Goal: Task Accomplishment & Management: Use online tool/utility

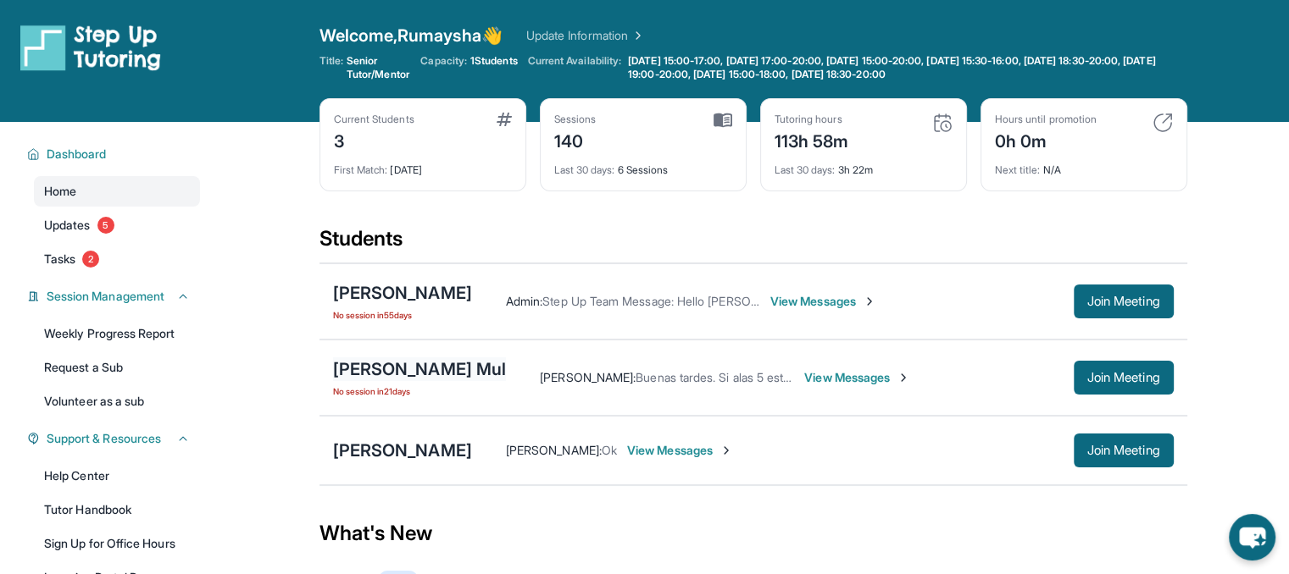
click at [466, 370] on div "[PERSON_NAME] Mul" at bounding box center [420, 370] width 174 height 24
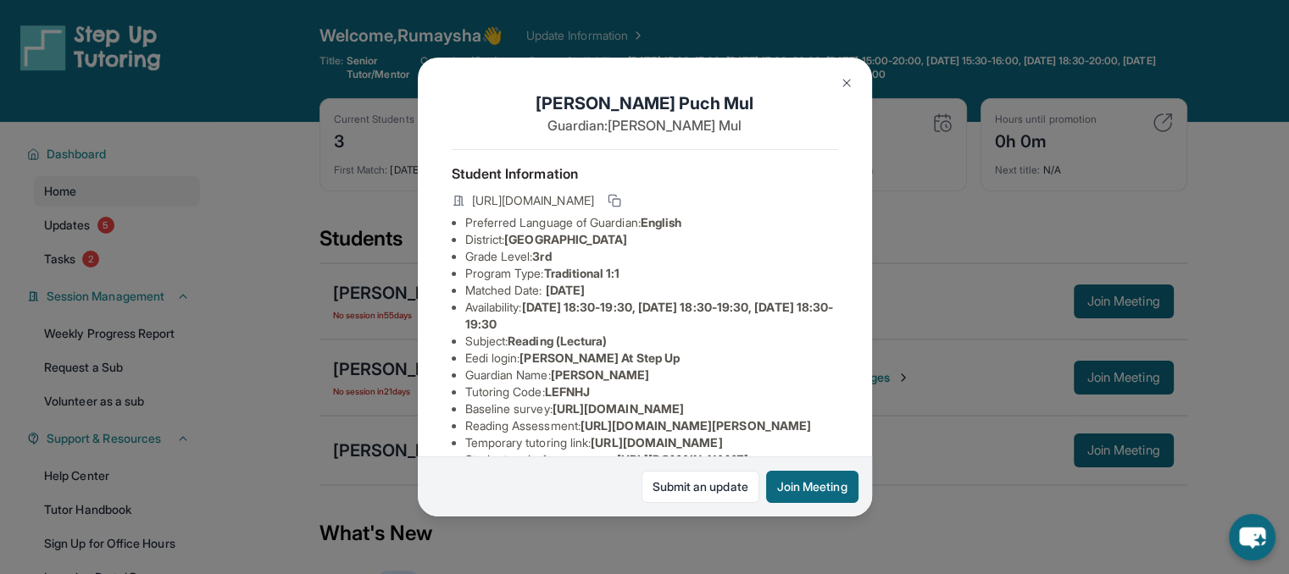
click at [939, 269] on div "[PERSON_NAME] Mul Guardian: [PERSON_NAME] Student Information [URL][DOMAIN_NAME…" at bounding box center [644, 287] width 1289 height 574
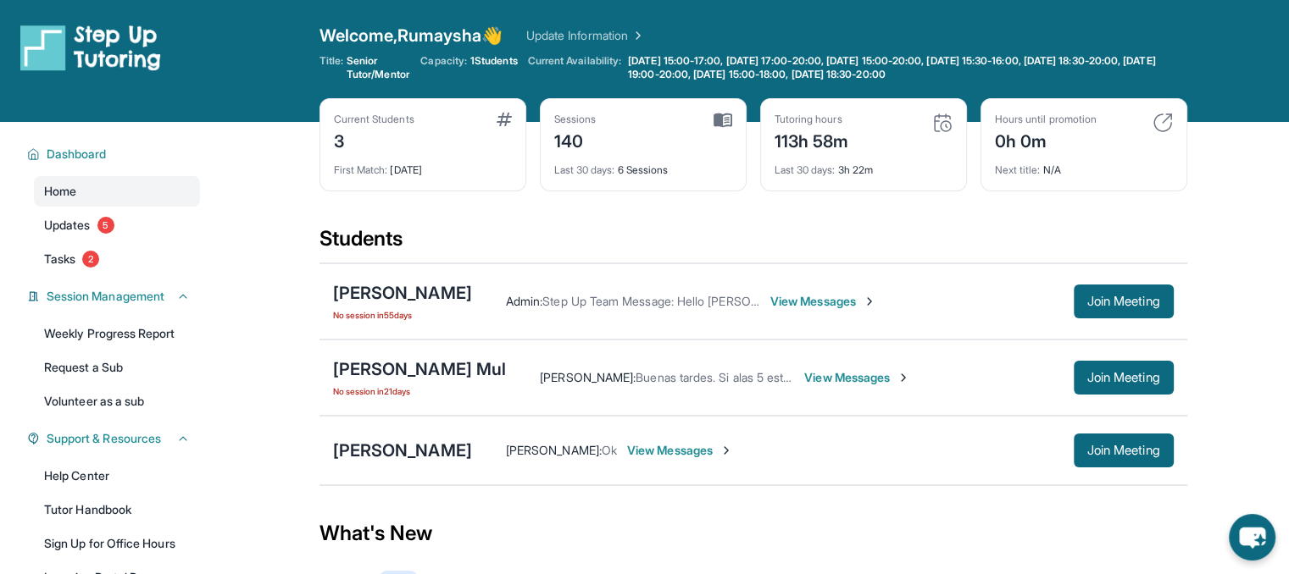
click at [668, 456] on span "View Messages" at bounding box center [680, 450] width 106 height 17
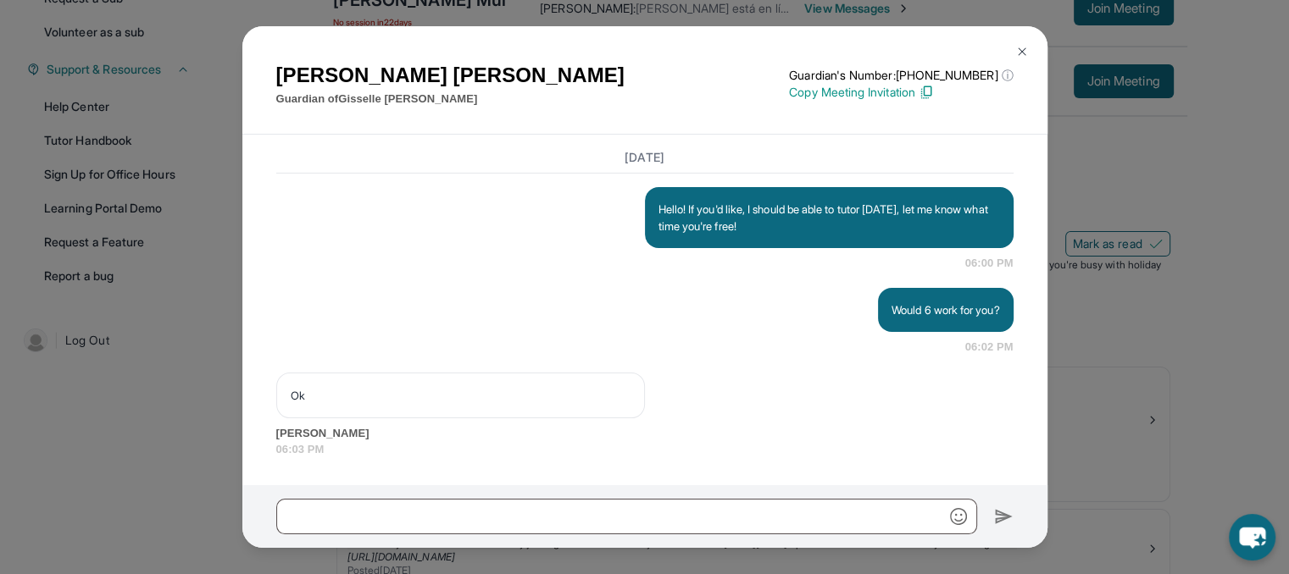
scroll to position [375, 0]
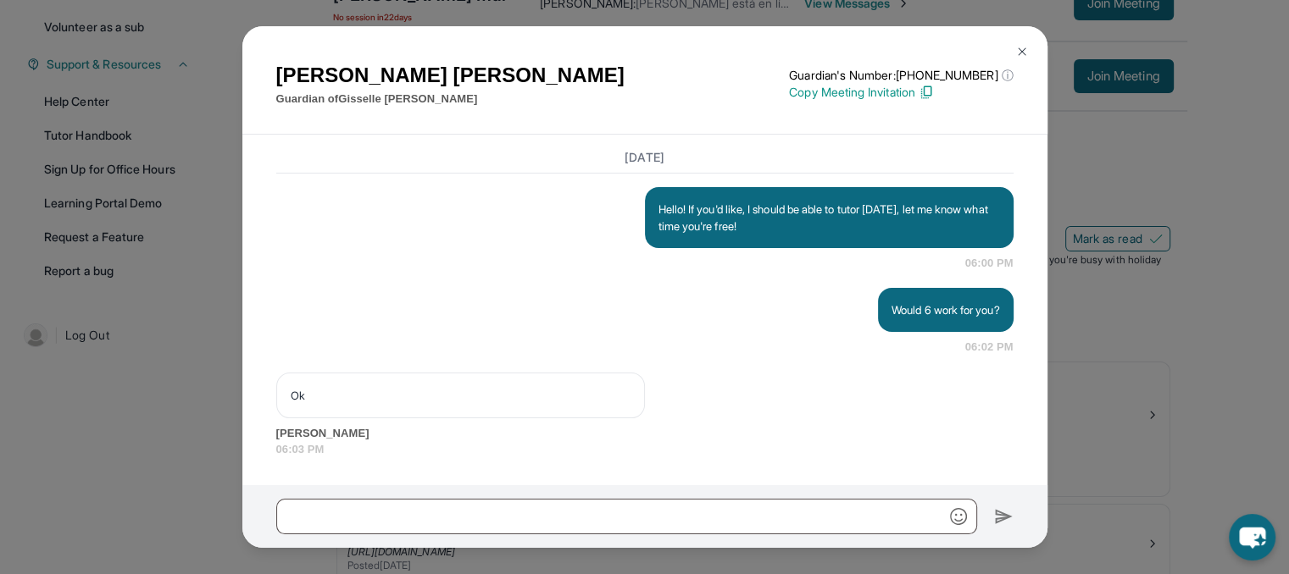
click at [1018, 46] on img at bounding box center [1022, 52] width 14 height 14
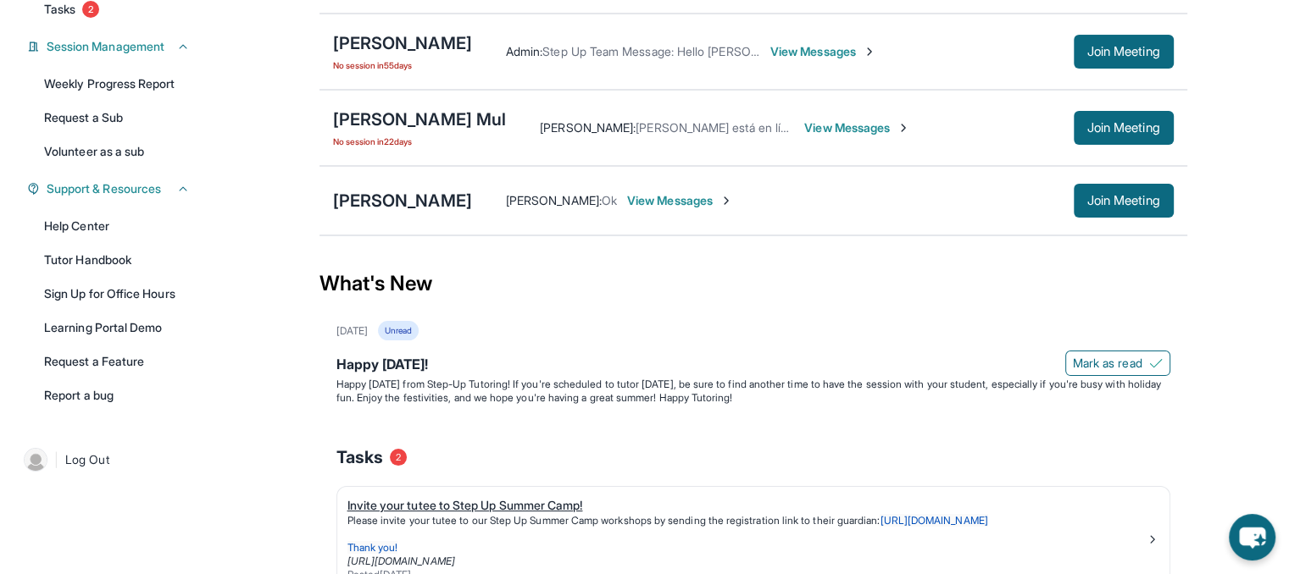
scroll to position [246, 0]
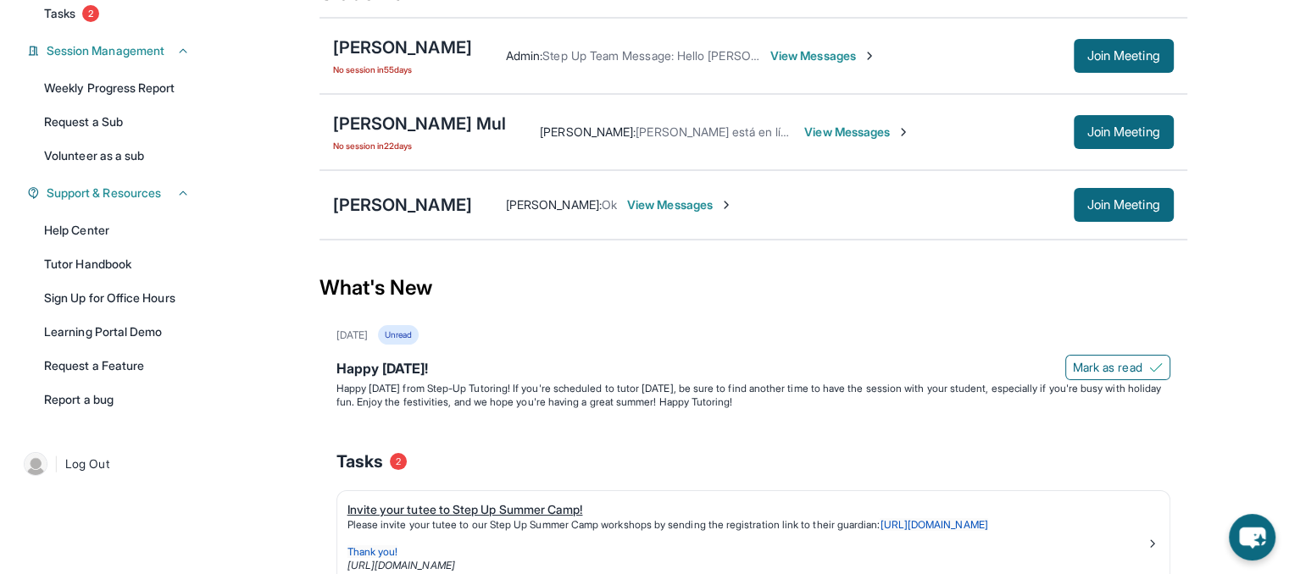
click at [641, 369] on div "Happy [DATE]!" at bounding box center [753, 370] width 834 height 24
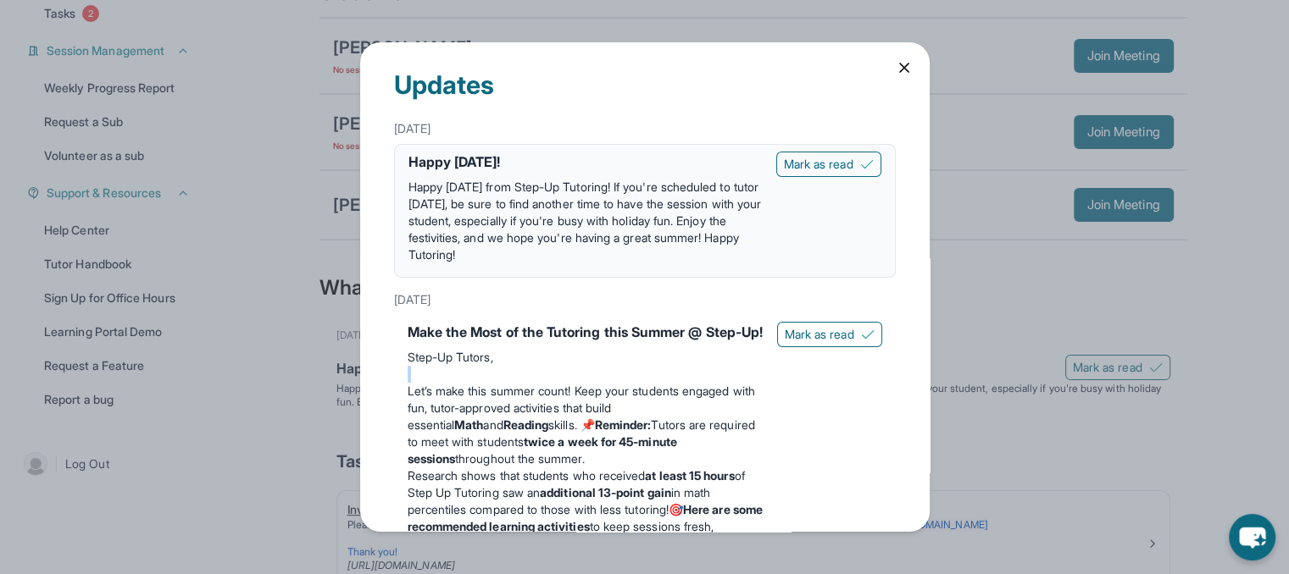
click at [641, 366] on p "Step-Up Tutors," at bounding box center [586, 357] width 356 height 17
click at [896, 75] on icon at bounding box center [904, 67] width 17 height 17
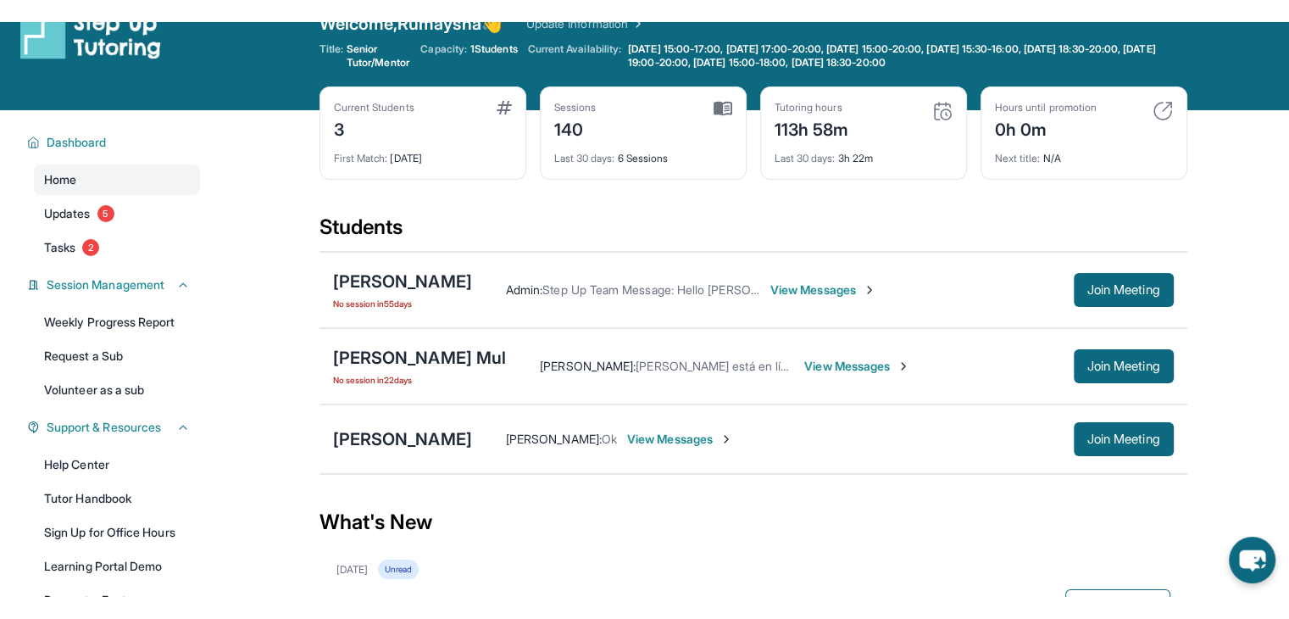
scroll to position [36, 0]
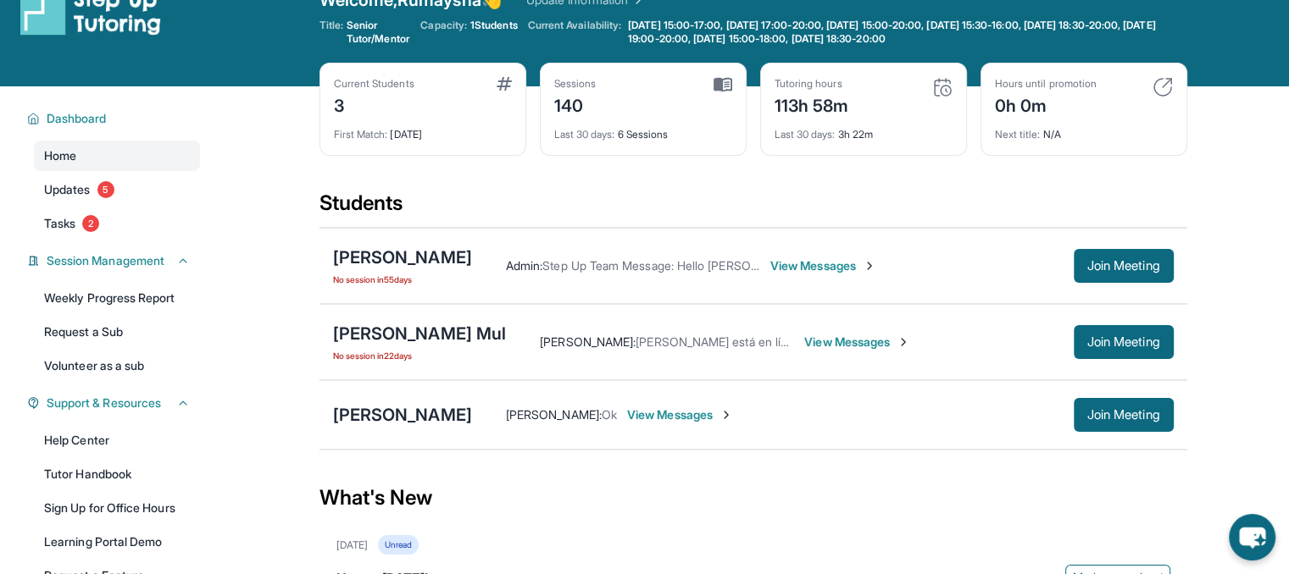
click at [1163, 79] on img at bounding box center [1162, 87] width 20 height 20
click at [1054, 130] on div "Next title : N/A" at bounding box center [1084, 130] width 178 height 24
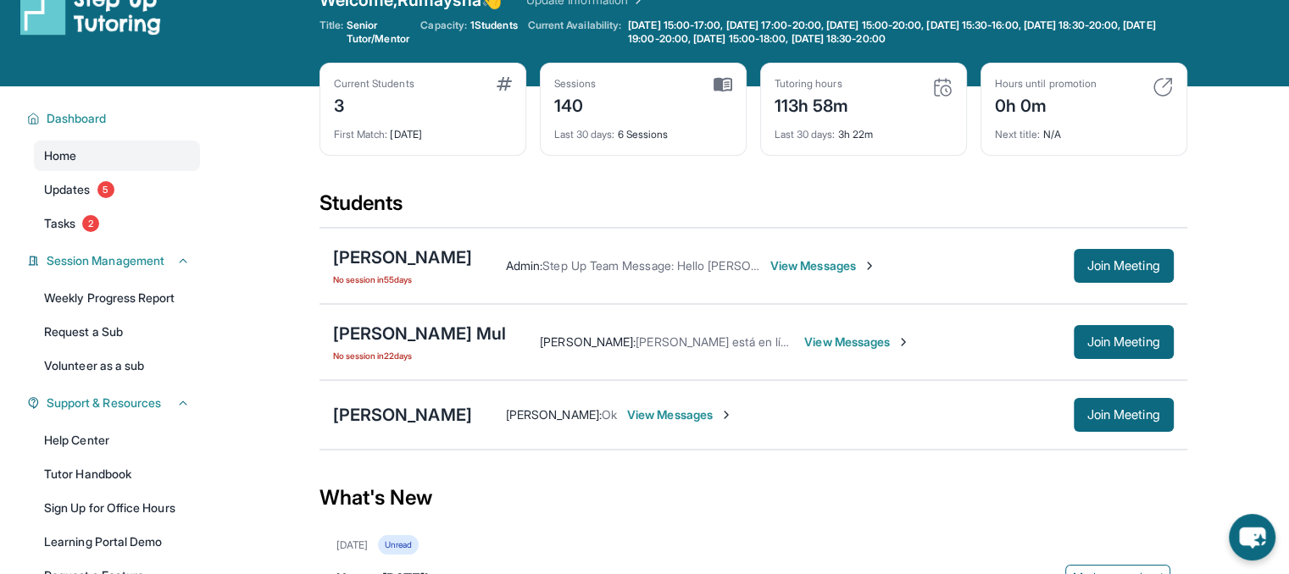
click at [1043, 102] on div "0h 0m" at bounding box center [1046, 104] width 102 height 27
drag, startPoint x: 1043, startPoint y: 102, endPoint x: 1051, endPoint y: 86, distance: 17.1
click at [1051, 86] on div "Hours until promotion 0h 0m" at bounding box center [1046, 97] width 102 height 41
click at [1051, 86] on div "Hours until promotion" at bounding box center [1046, 84] width 102 height 14
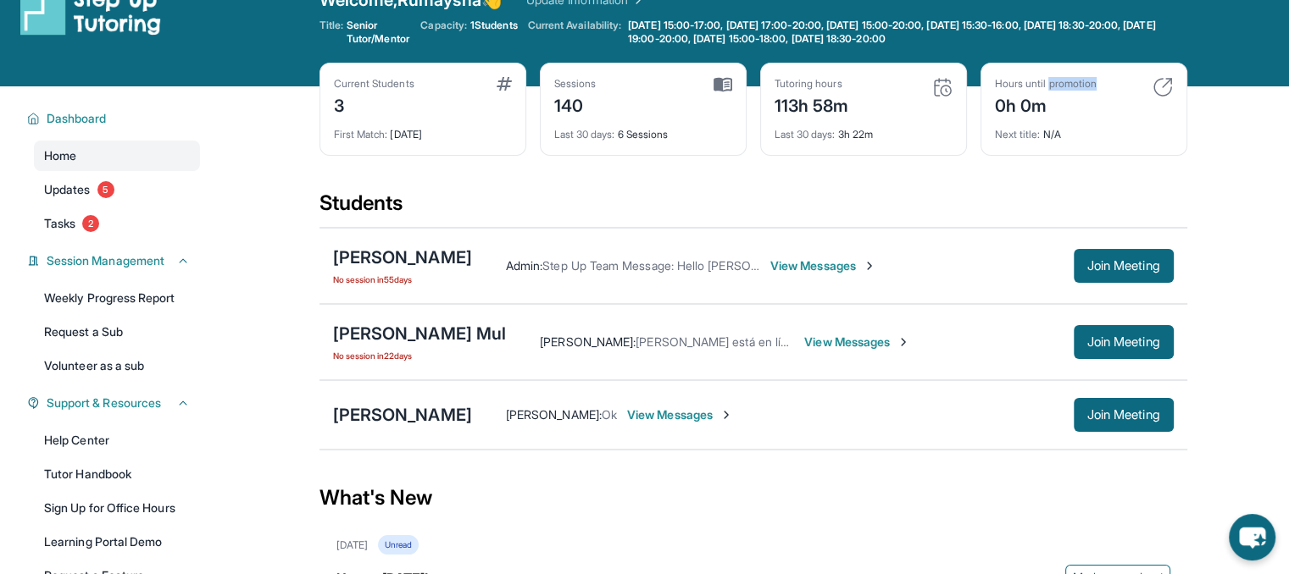
click at [1051, 86] on div "Hours until promotion" at bounding box center [1046, 84] width 102 height 14
click at [939, 86] on img at bounding box center [942, 87] width 20 height 20
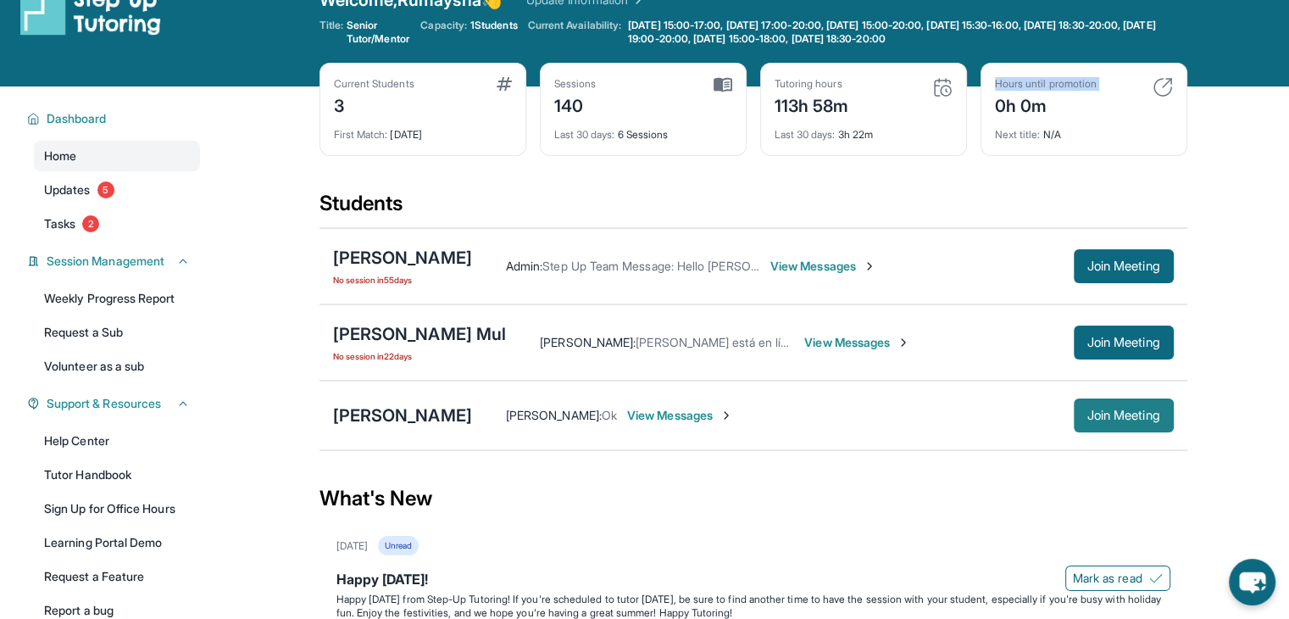
click at [1146, 413] on span "Join Meeting" at bounding box center [1123, 415] width 73 height 10
